Goal: Use online tool/utility: Utilize a website feature to perform a specific function

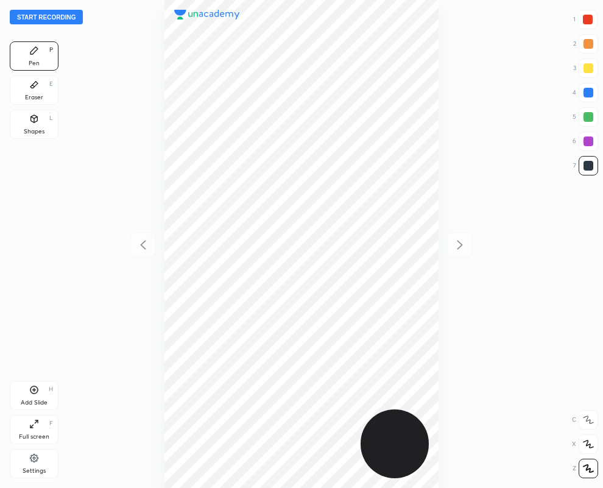
scroll to position [488, 408]
drag, startPoint x: 593, startPoint y: 23, endPoint x: 506, endPoint y: 40, distance: 88.3
click at [593, 23] on div at bounding box center [587, 19] width 19 height 19
drag, startPoint x: 589, startPoint y: 166, endPoint x: 495, endPoint y: 135, distance: 98.8
click at [588, 166] on div at bounding box center [589, 166] width 10 height 10
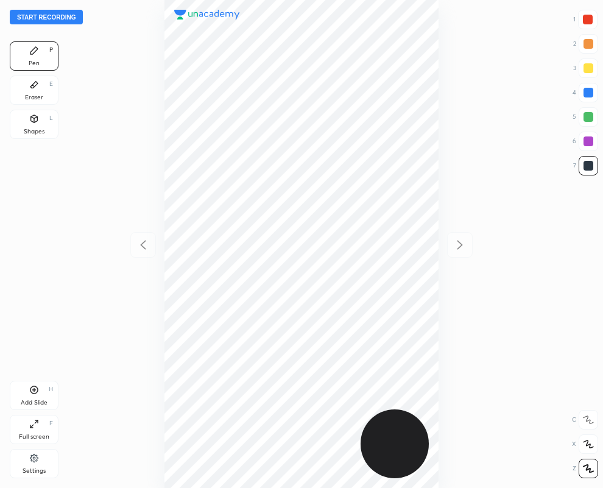
click at [587, 157] on div at bounding box center [588, 165] width 19 height 19
drag, startPoint x: 591, startPoint y: 13, endPoint x: 558, endPoint y: 32, distance: 38.8
click at [591, 14] on div at bounding box center [587, 19] width 19 height 19
click at [587, 164] on div at bounding box center [589, 166] width 10 height 10
click at [586, 20] on div at bounding box center [588, 20] width 10 height 10
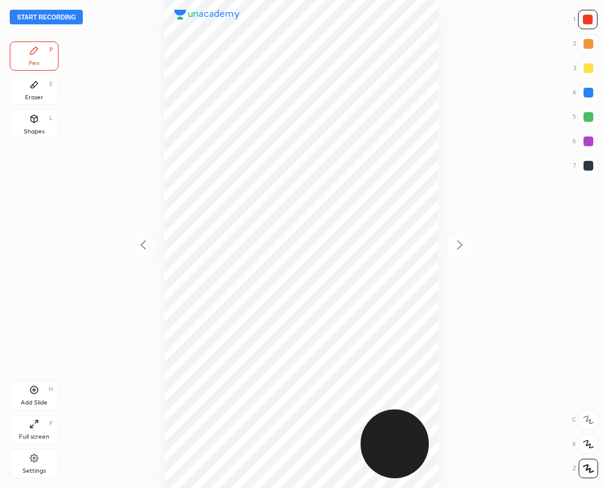
drag, startPoint x: 595, startPoint y: 169, endPoint x: 488, endPoint y: 202, distance: 111.4
click at [594, 169] on div at bounding box center [588, 165] width 19 height 19
drag, startPoint x: 30, startPoint y: 86, endPoint x: 91, endPoint y: 221, distance: 147.2
click at [30, 86] on icon at bounding box center [34, 85] width 10 height 10
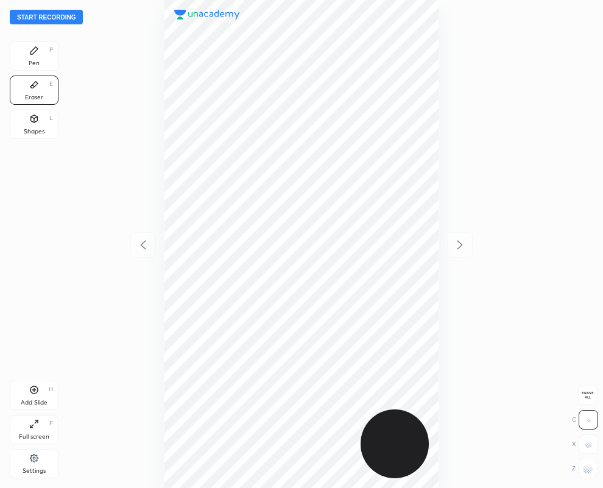
click at [32, 55] on div "Pen P" at bounding box center [34, 55] width 49 height 29
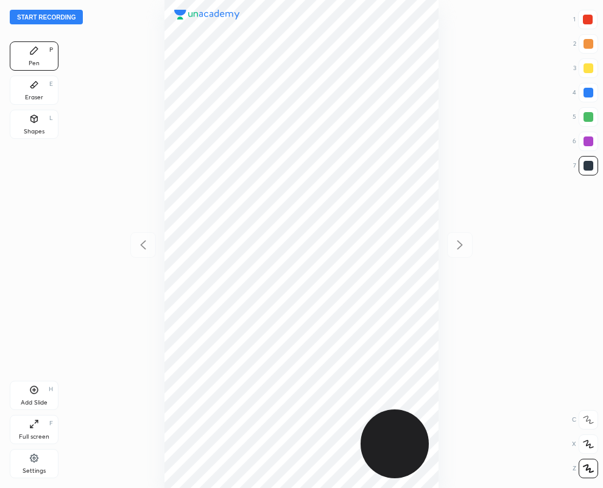
drag, startPoint x: 587, startPoint y: 19, endPoint x: 581, endPoint y: 23, distance: 7.1
click at [586, 20] on div at bounding box center [588, 20] width 10 height 10
click at [587, 142] on div at bounding box center [589, 141] width 10 height 10
click at [44, 16] on button "Start recording" at bounding box center [46, 17] width 73 height 15
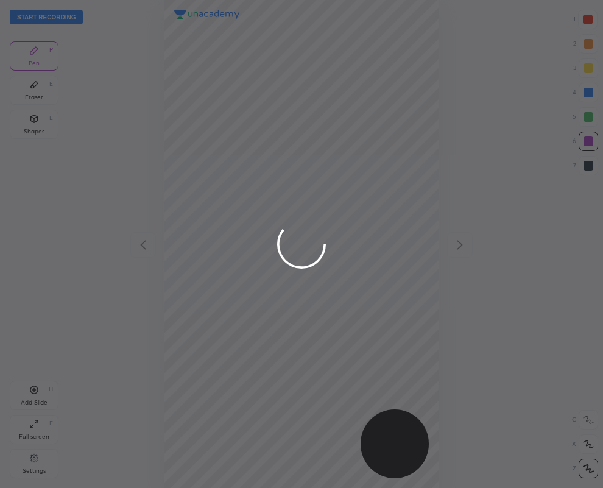
click at [255, 412] on div at bounding box center [301, 244] width 603 height 488
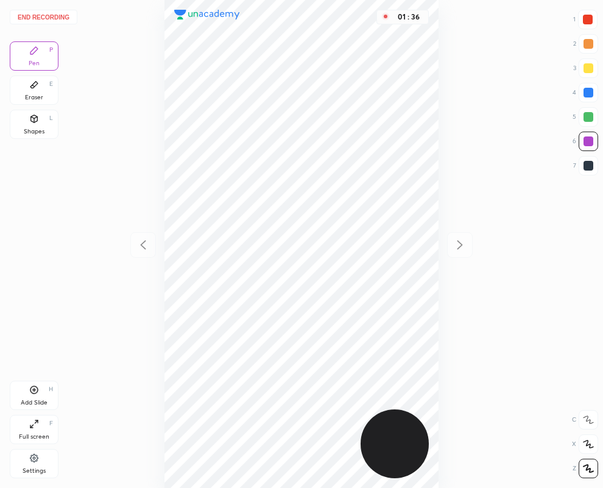
click at [37, 90] on div "Eraser E" at bounding box center [34, 90] width 49 height 29
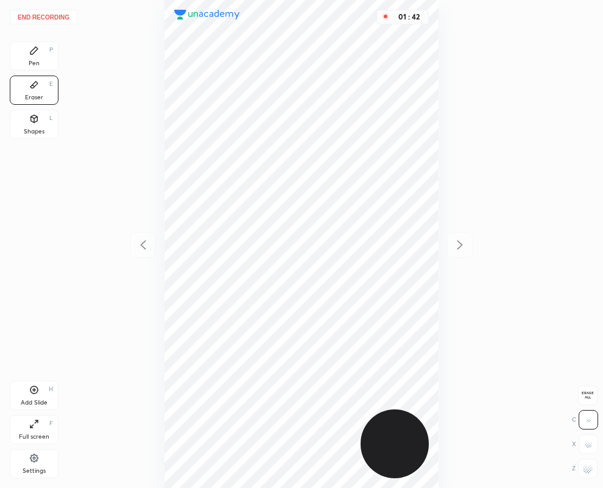
click at [34, 58] on div "Pen P" at bounding box center [34, 55] width 49 height 29
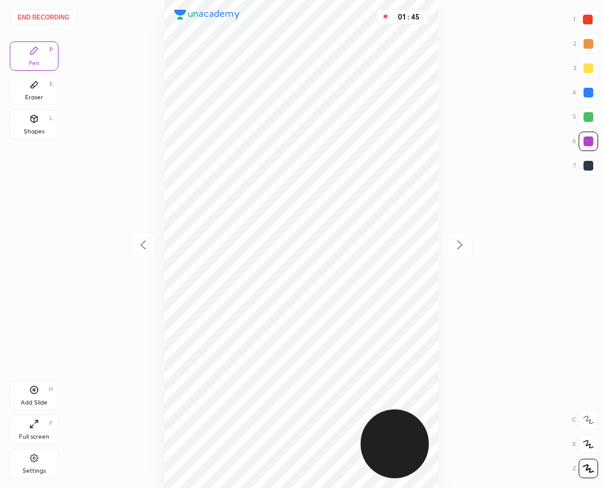
click at [585, 166] on div at bounding box center [589, 166] width 10 height 10
click at [26, 16] on button "End recording" at bounding box center [44, 17] width 68 height 15
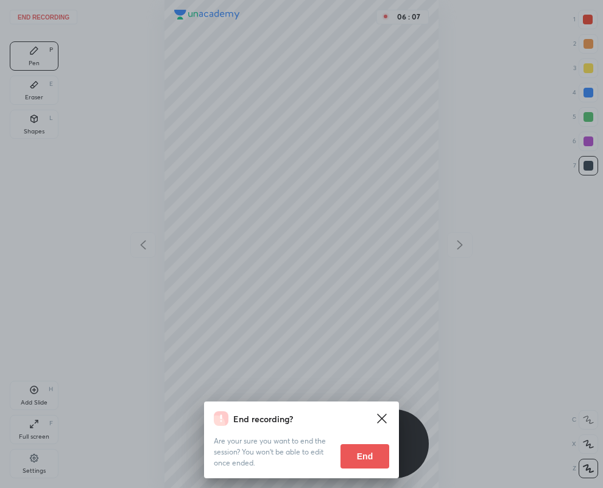
click at [361, 457] on button "End" at bounding box center [365, 456] width 49 height 24
